Goal: Information Seeking & Learning: Learn about a topic

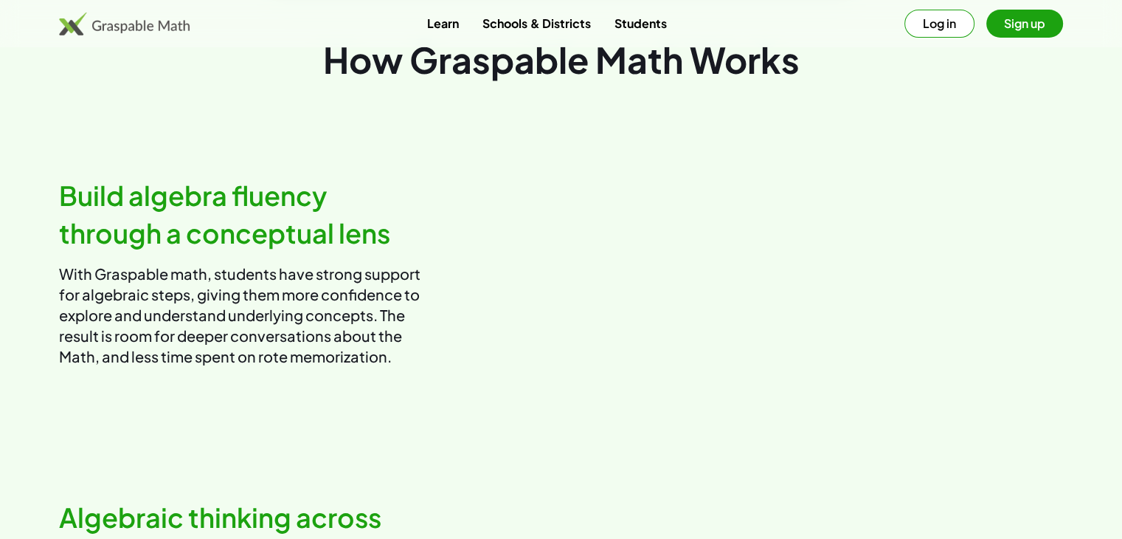
scroll to position [148, 0]
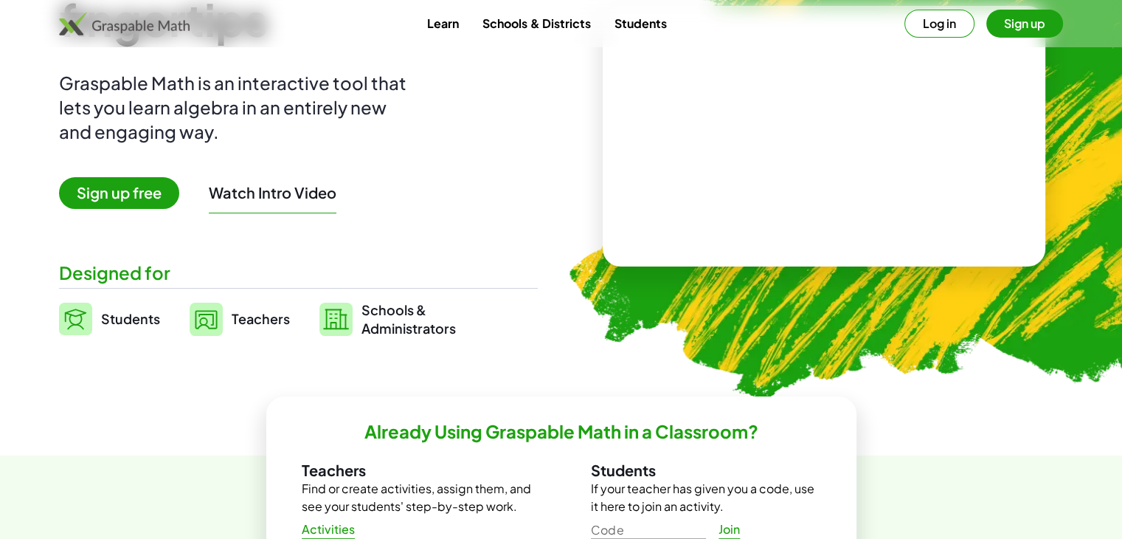
click at [247, 322] on span "Teachers" at bounding box center [261, 318] width 58 height 17
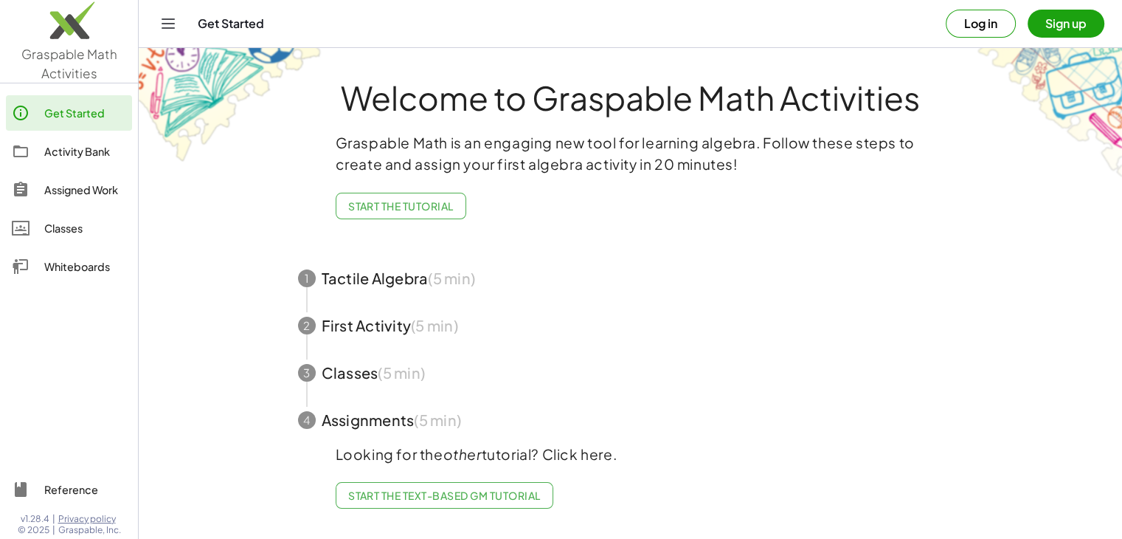
scroll to position [2, 0]
click at [487, 286] on span "button" at bounding box center [630, 278] width 701 height 47
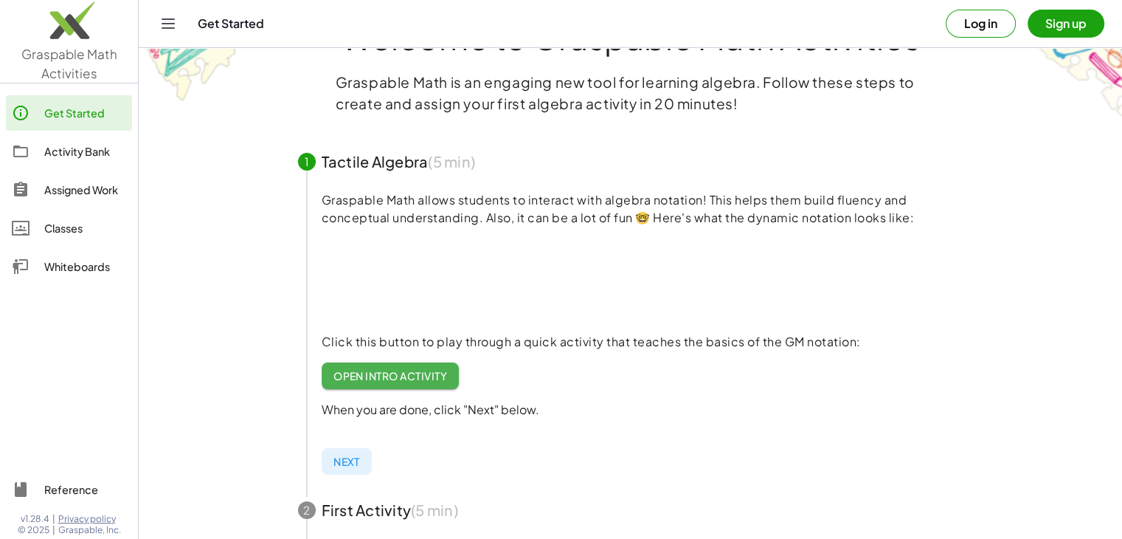
scroll to position [148, 0]
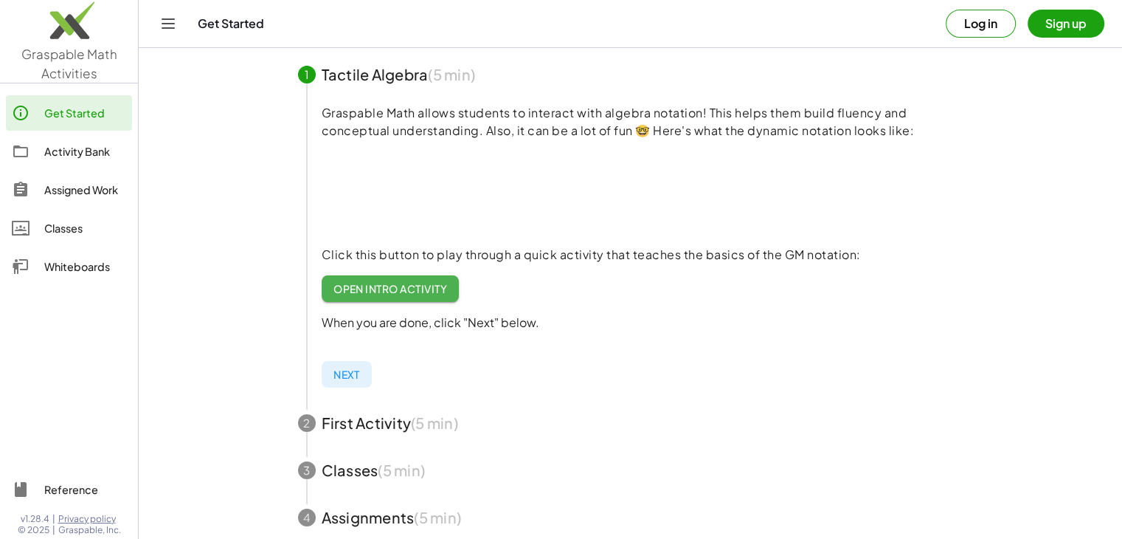
click at [438, 293] on span "Open Intro Activity" at bounding box center [391, 288] width 114 height 13
click at [350, 379] on span "Next" at bounding box center [347, 373] width 27 height 13
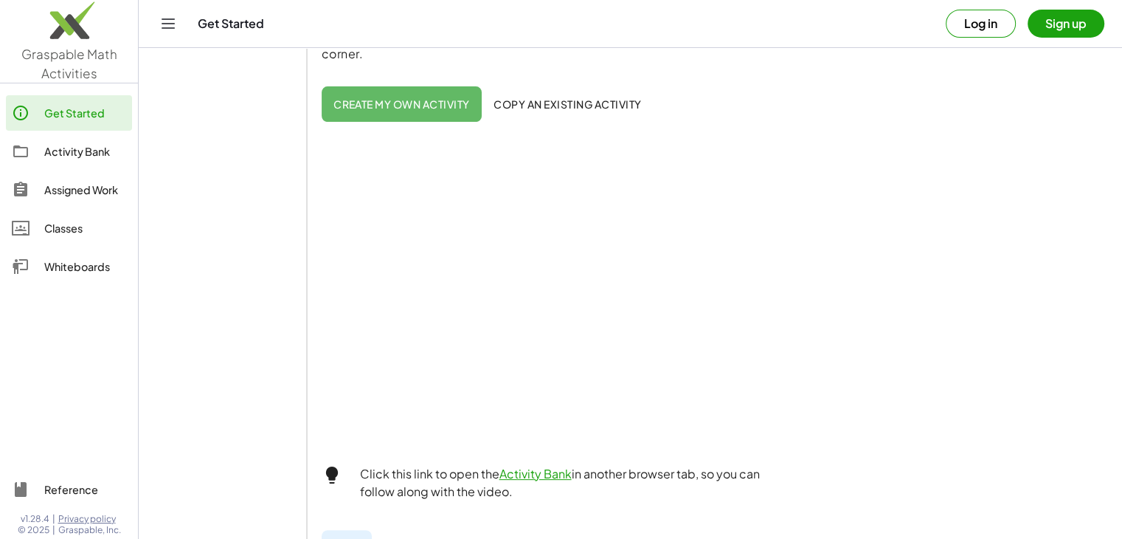
scroll to position [319, 0]
click at [82, 155] on div "Activity Bank" at bounding box center [85, 151] width 82 height 18
